Goal: Transaction & Acquisition: Purchase product/service

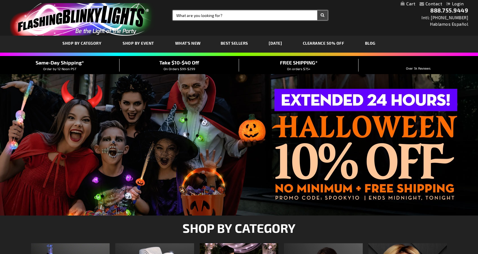
click at [205, 14] on input "Search" at bounding box center [250, 15] width 155 height 10
type input "necklace"
click at [317, 10] on button "Search" at bounding box center [322, 15] width 10 height 10
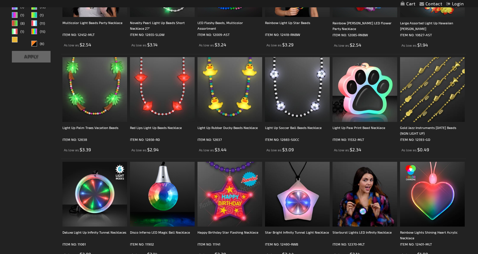
scroll to position [170, 0]
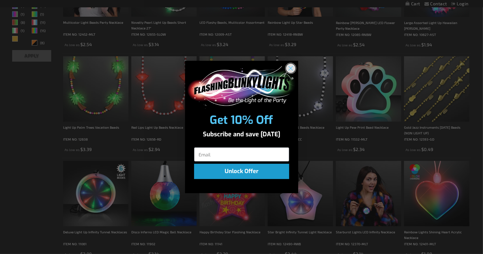
click at [292, 66] on circle "Close dialog" at bounding box center [290, 67] width 9 height 9
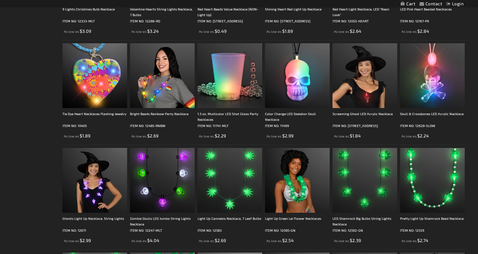
scroll to position [707, 0]
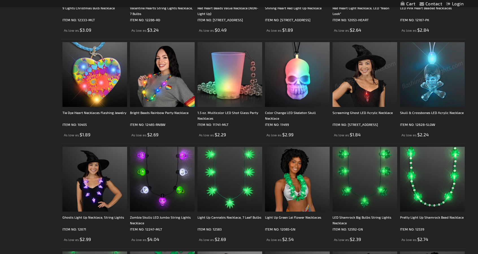
click at [370, 96] on img at bounding box center [365, 74] width 65 height 65
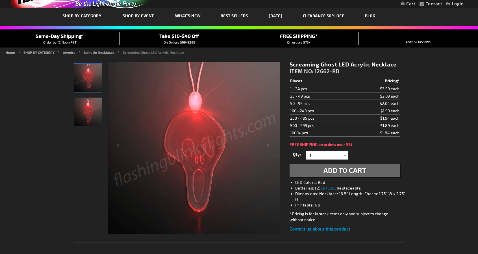
scroll to position [57, 0]
